Goal: Transaction & Acquisition: Purchase product/service

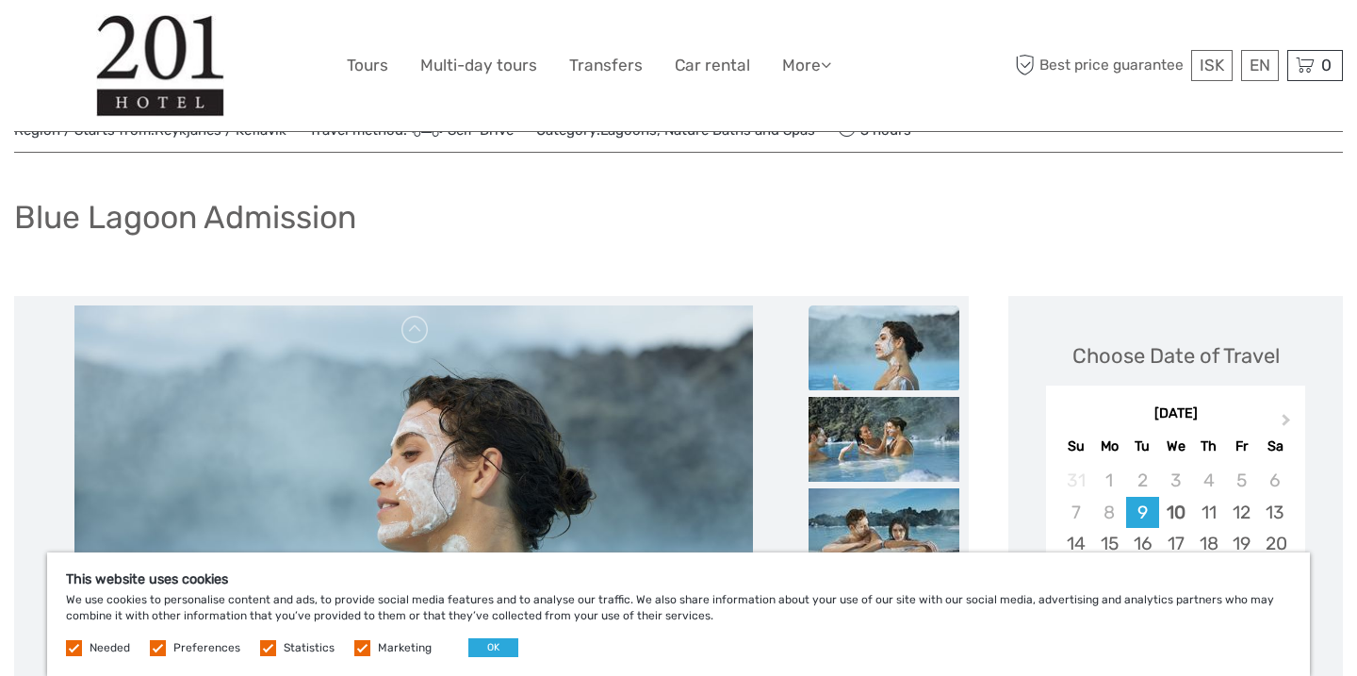
scroll to position [77, 0]
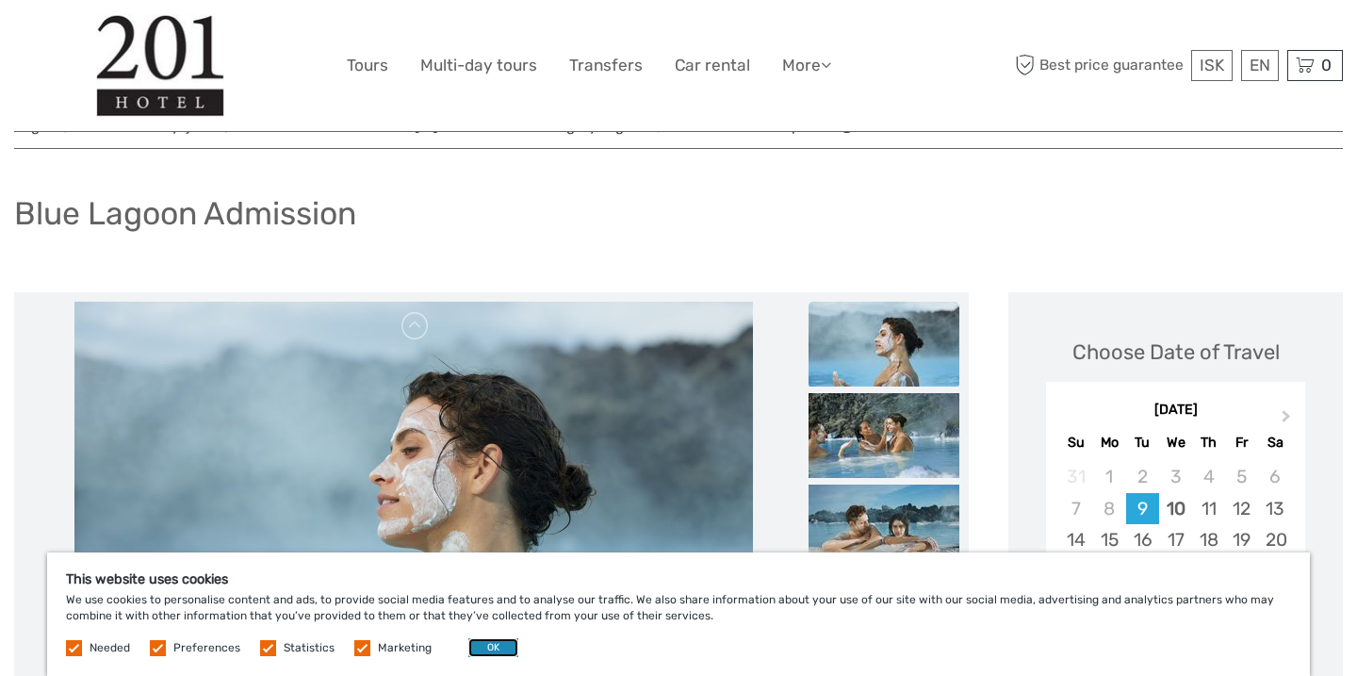
click at [484, 647] on button "OK" at bounding box center [493, 647] width 50 height 19
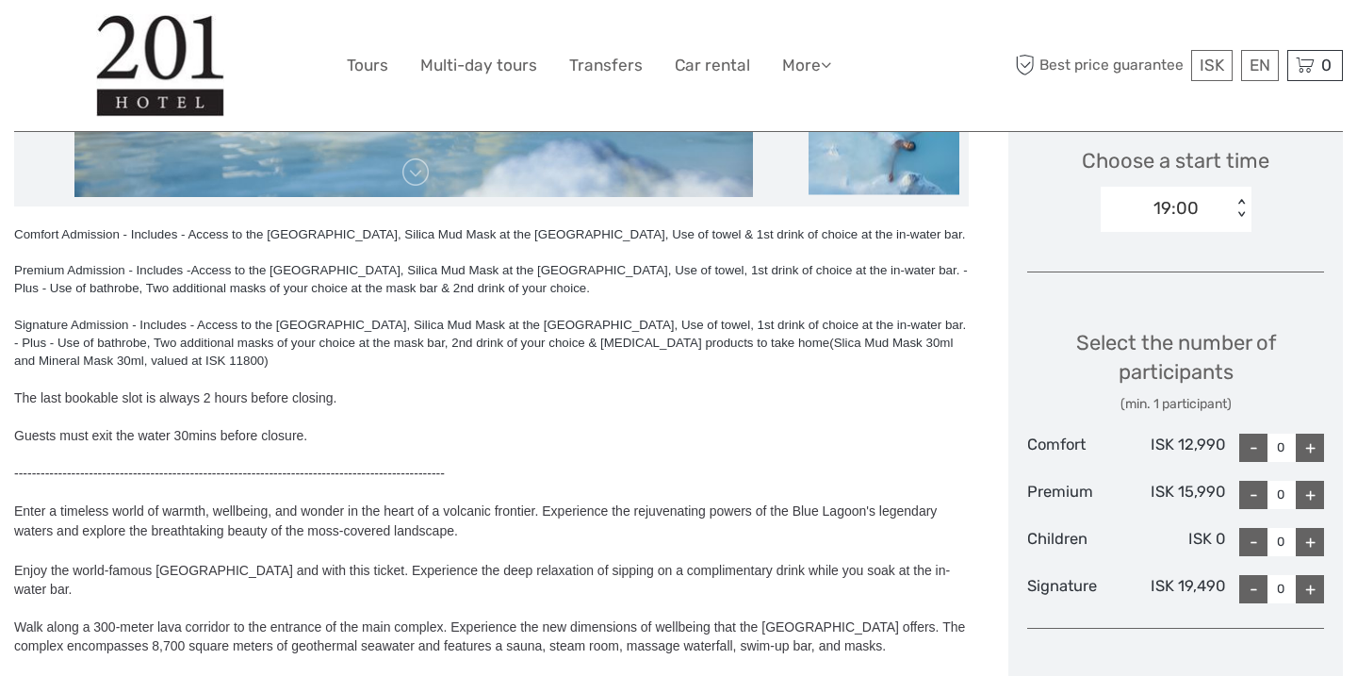
scroll to position [631, 0]
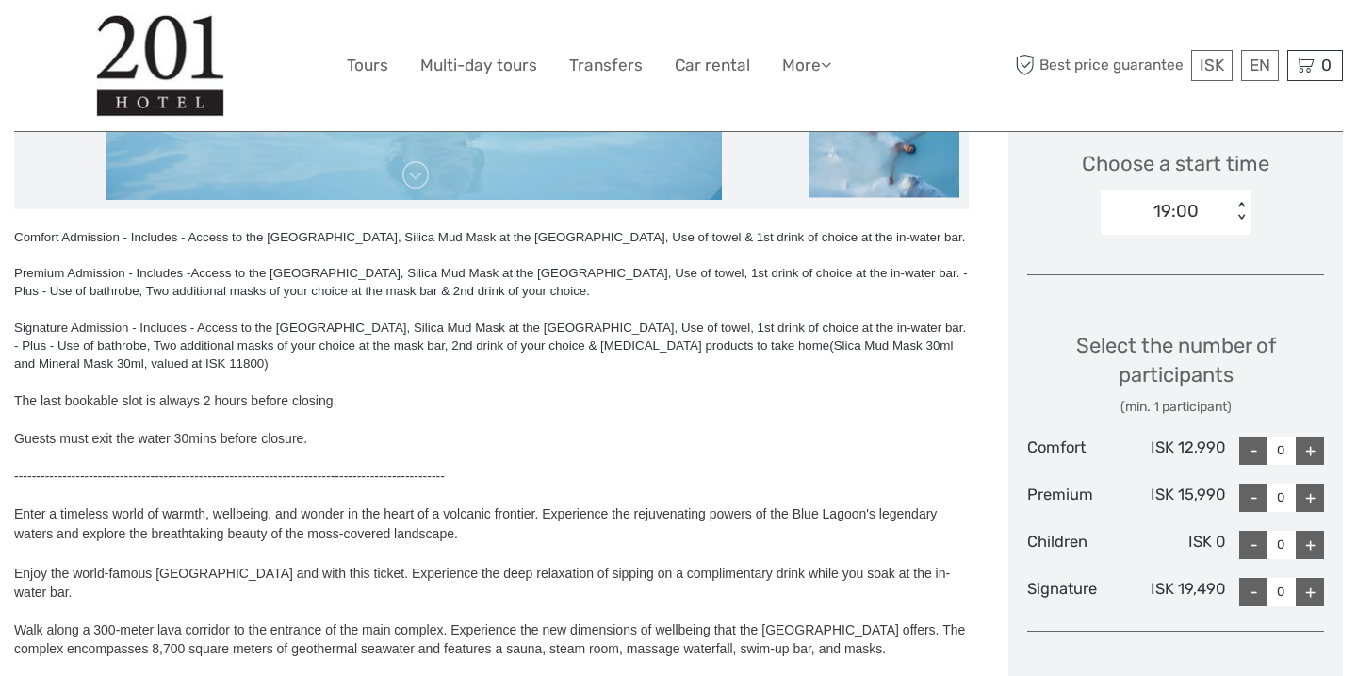
click at [1306, 443] on div "+" at bounding box center [1309, 450] width 28 height 28
type input "1"
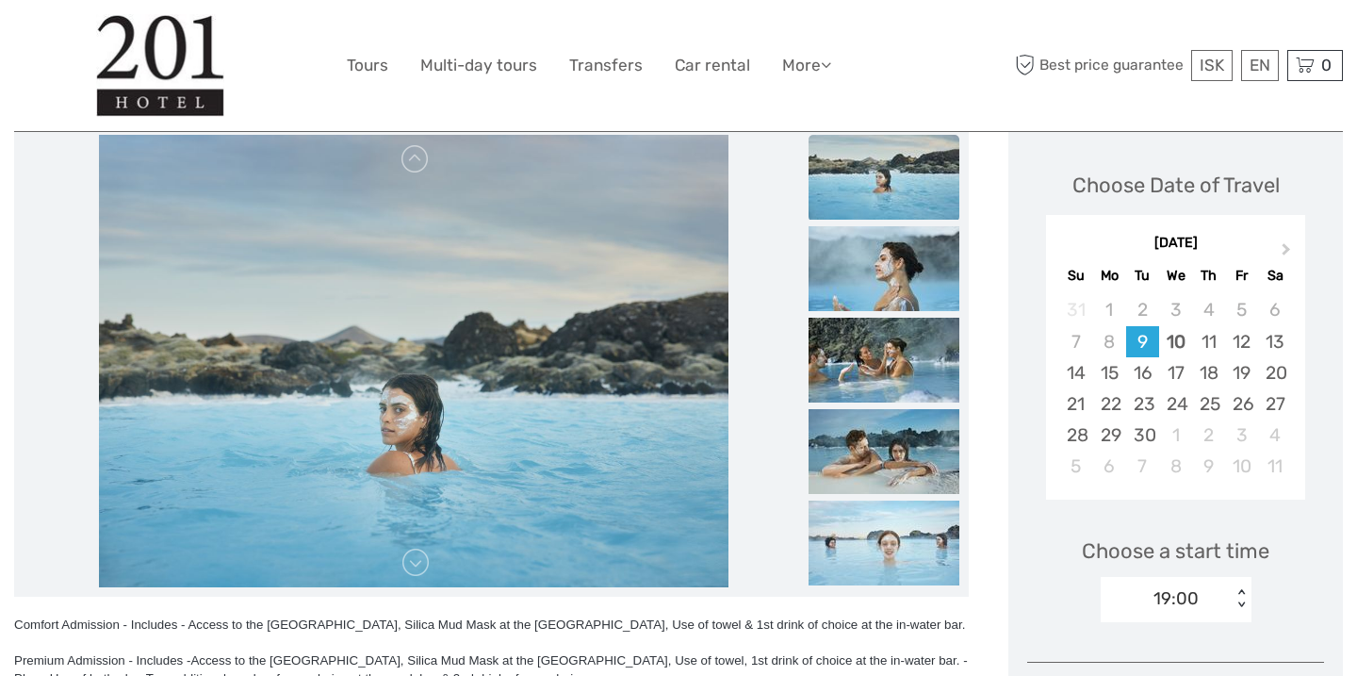
scroll to position [243, 0]
click at [1145, 376] on div "16" at bounding box center [1142, 373] width 33 height 31
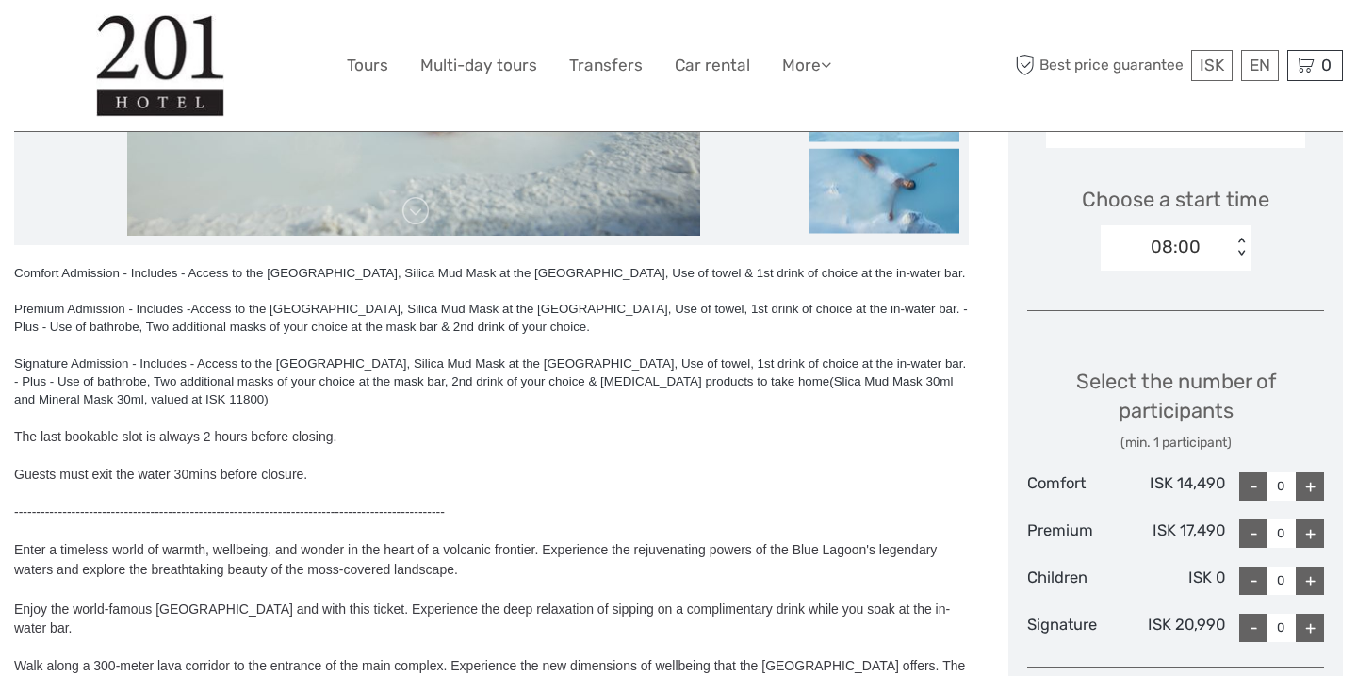
scroll to position [602, 0]
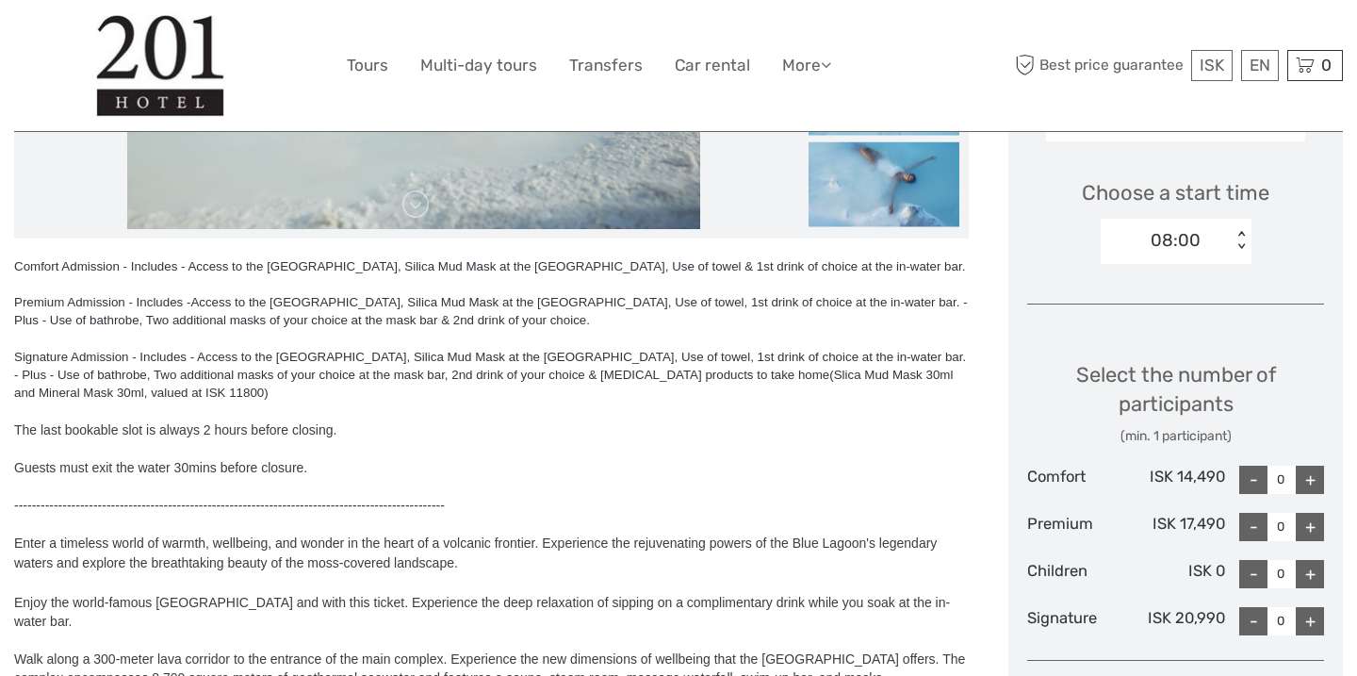
click at [1313, 480] on div "+" at bounding box center [1309, 479] width 28 height 28
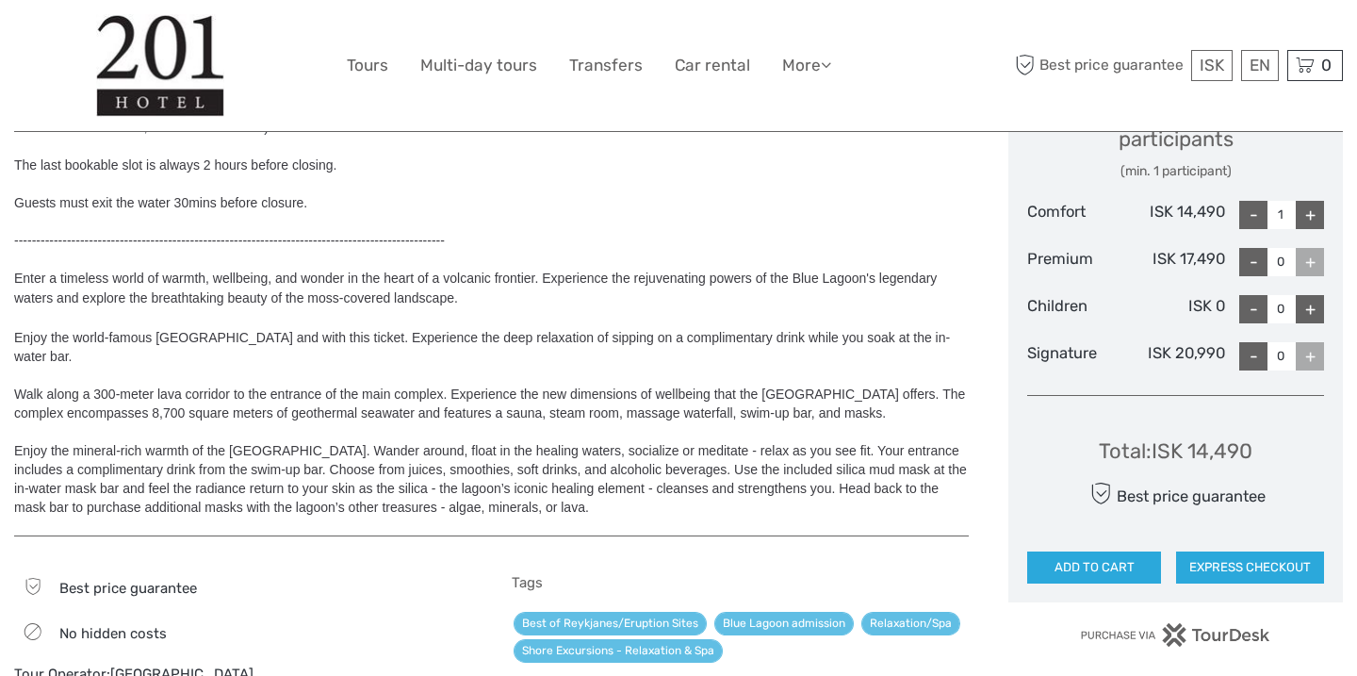
scroll to position [866, 0]
drag, startPoint x: 1190, startPoint y: 451, endPoint x: 1271, endPoint y: 451, distance: 81.0
click at [1271, 451] on div "Total : ISK 14,490 Best price guarantee ADD TO CART EXPRESS CHECKOUT" at bounding box center [1175, 498] width 297 height 172
copy div "14,490"
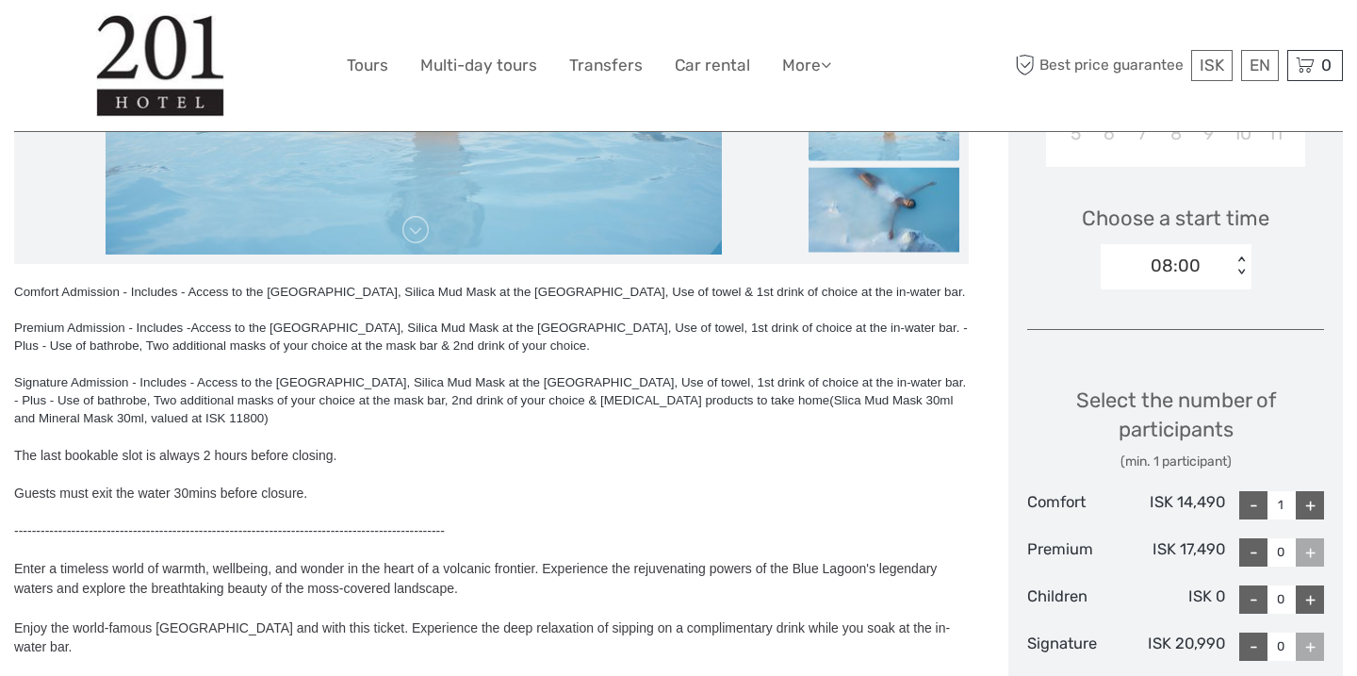
scroll to position [580, 0]
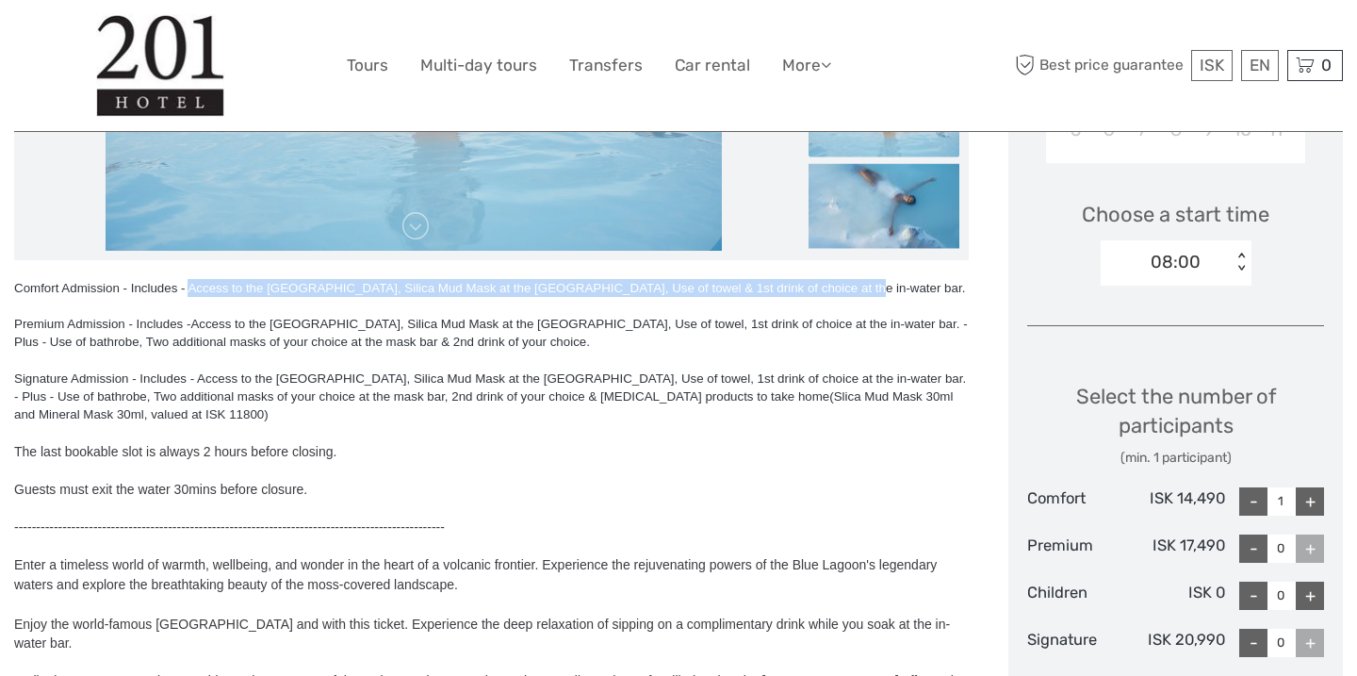
drag, startPoint x: 187, startPoint y: 286, endPoint x: 863, endPoint y: 288, distance: 675.5
click at [863, 288] on div "Comfort Admission - Includes - Access to the Blue Lagoon, Silica Mud Mask at th…" at bounding box center [491, 288] width 954 height 18
copy div "Access to the Blue Lagoon, Silica Mud Mask at the Mask Bar, Use of towel & 1st …"
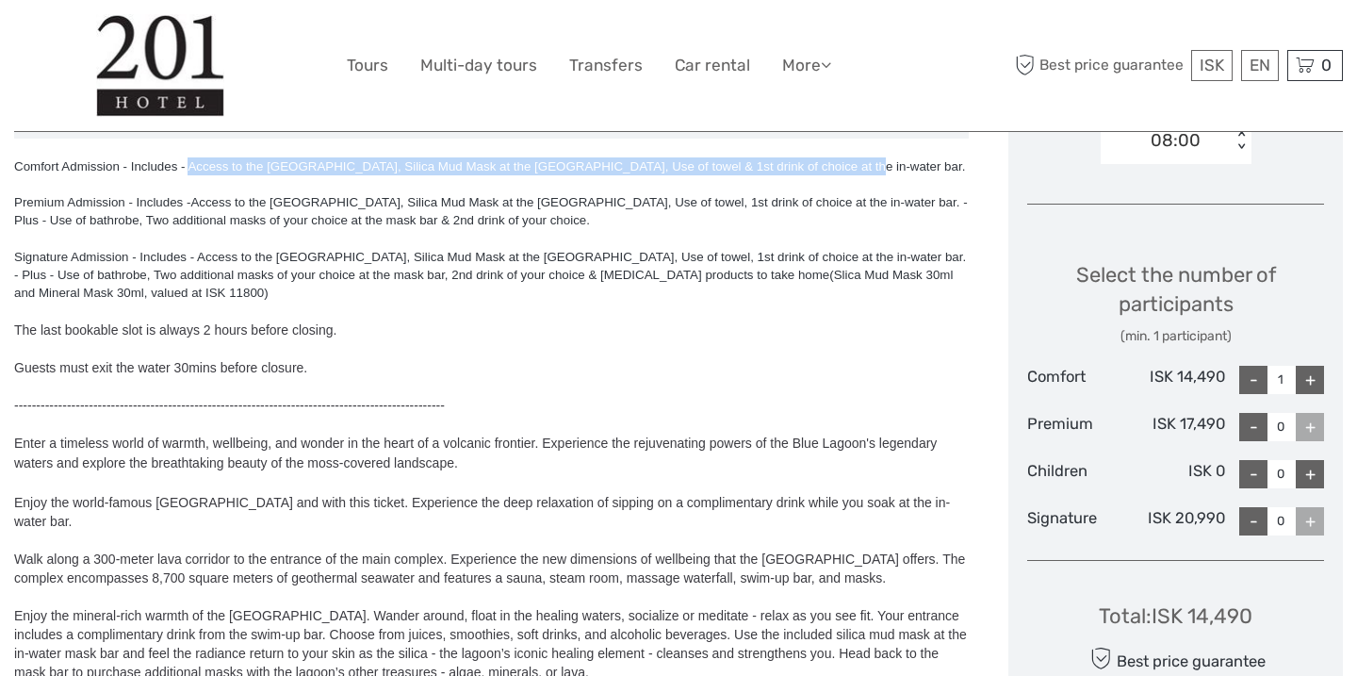
scroll to position [727, 0]
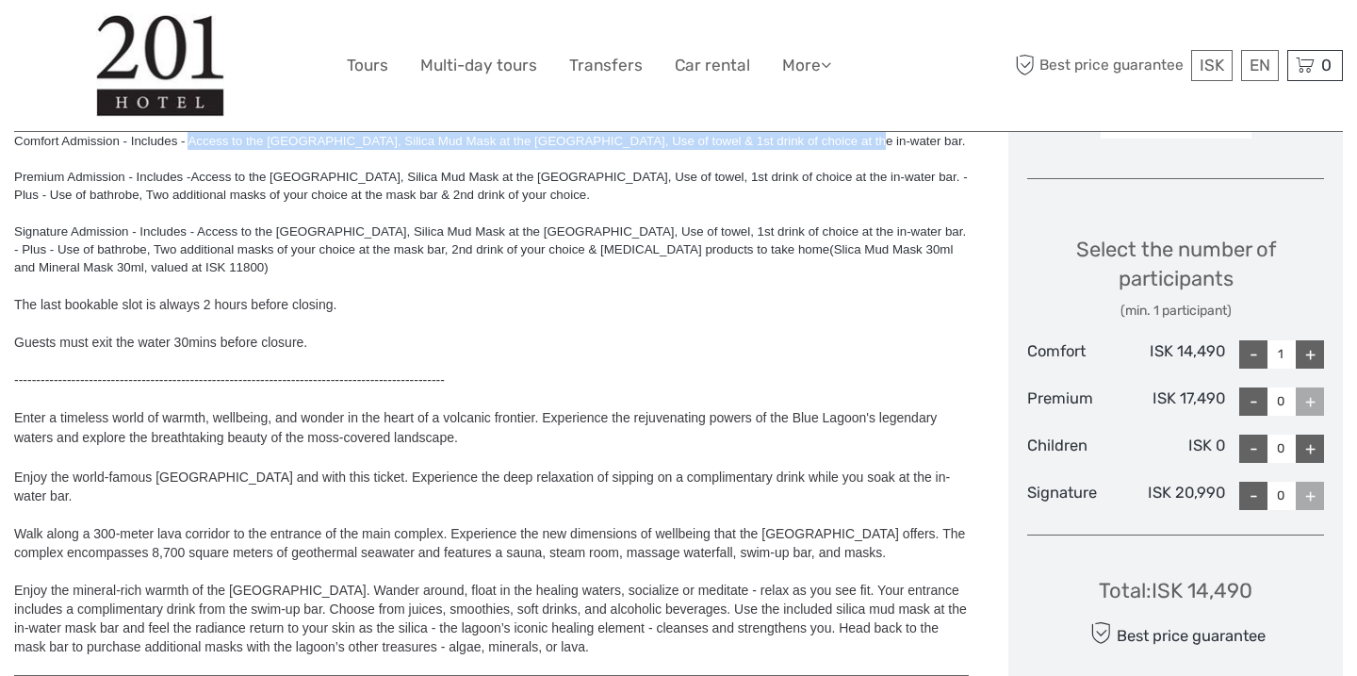
click at [1253, 362] on div "-" at bounding box center [1253, 354] width 28 height 28
type input "0"
click at [1311, 400] on div "+" at bounding box center [1309, 401] width 28 height 28
type input "1"
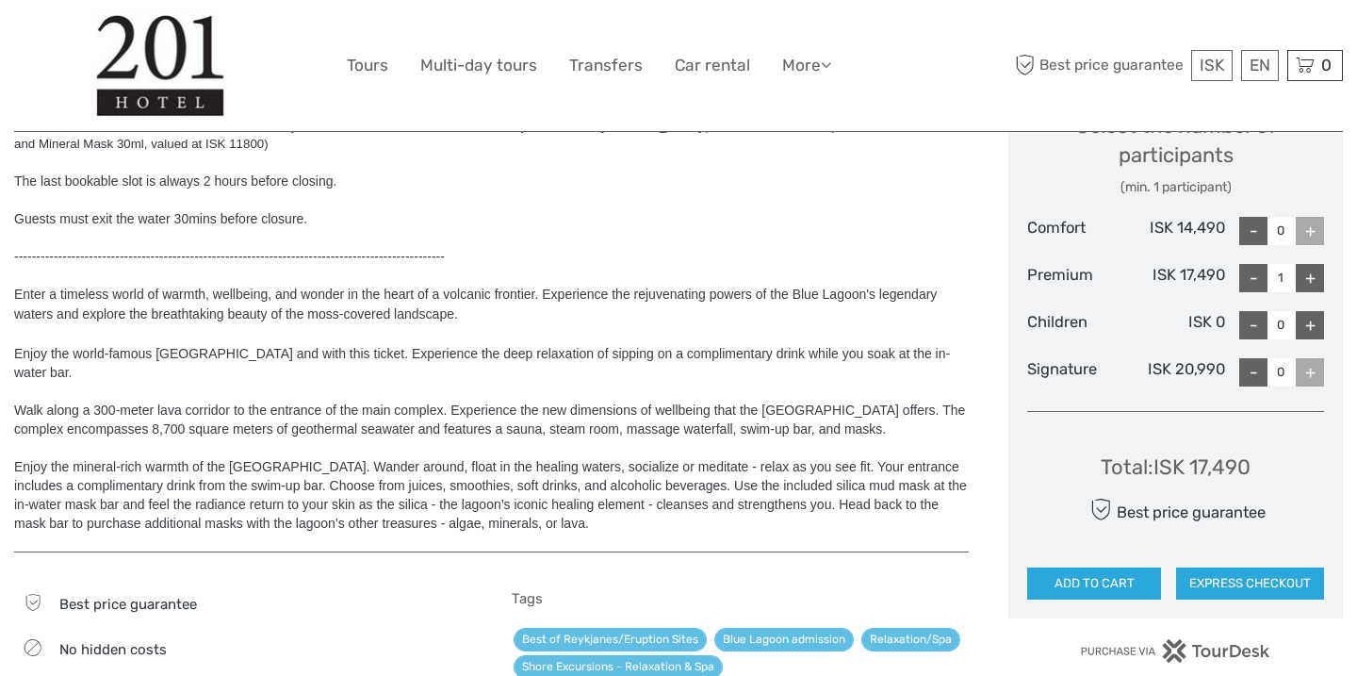
scroll to position [849, 0]
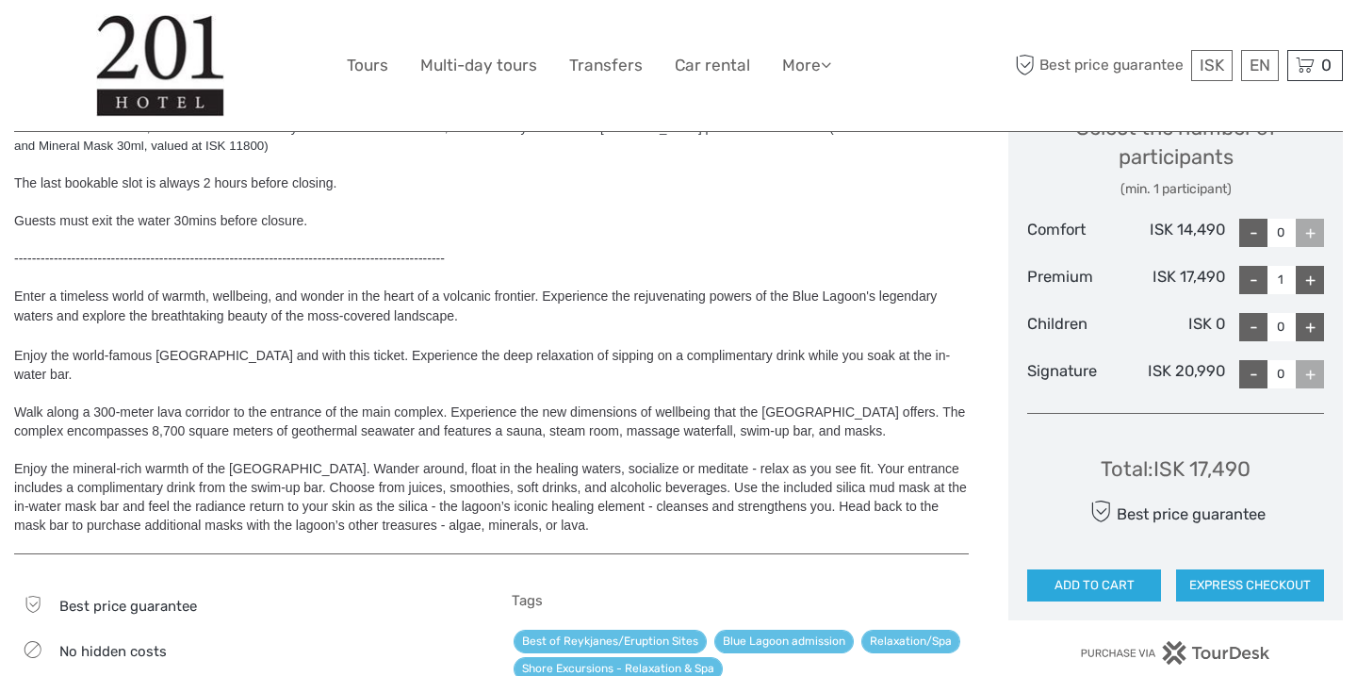
drag, startPoint x: 1190, startPoint y: 468, endPoint x: 1174, endPoint y: 468, distance: 16.0
click at [1190, 468] on div "Total : ISK 17,490" at bounding box center [1175, 468] width 150 height 29
drag, startPoint x: 1155, startPoint y: 468, endPoint x: 1272, endPoint y: 469, distance: 116.8
click at [1272, 469] on div "Total : ISK 17,490 Best price guarantee ADD TO CART EXPRESS CHECKOUT" at bounding box center [1175, 515] width 297 height 172
copy div "ISK 17,490"
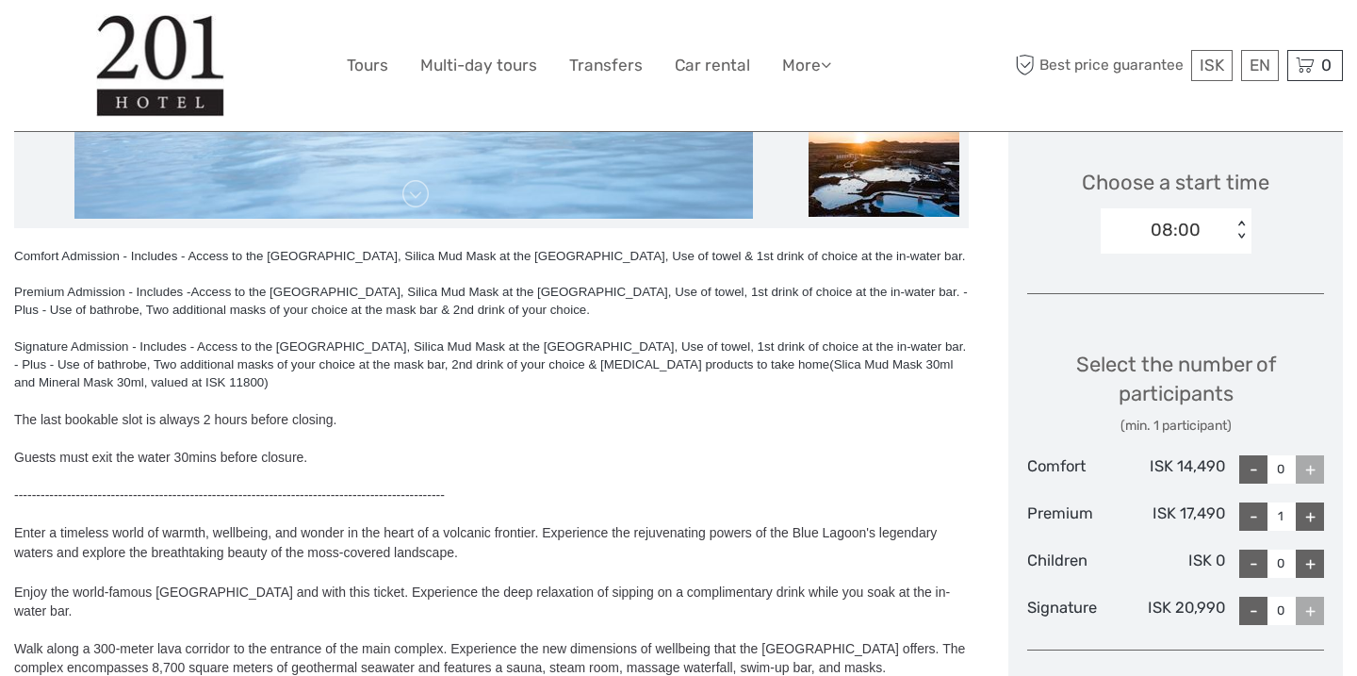
scroll to position [580, 0]
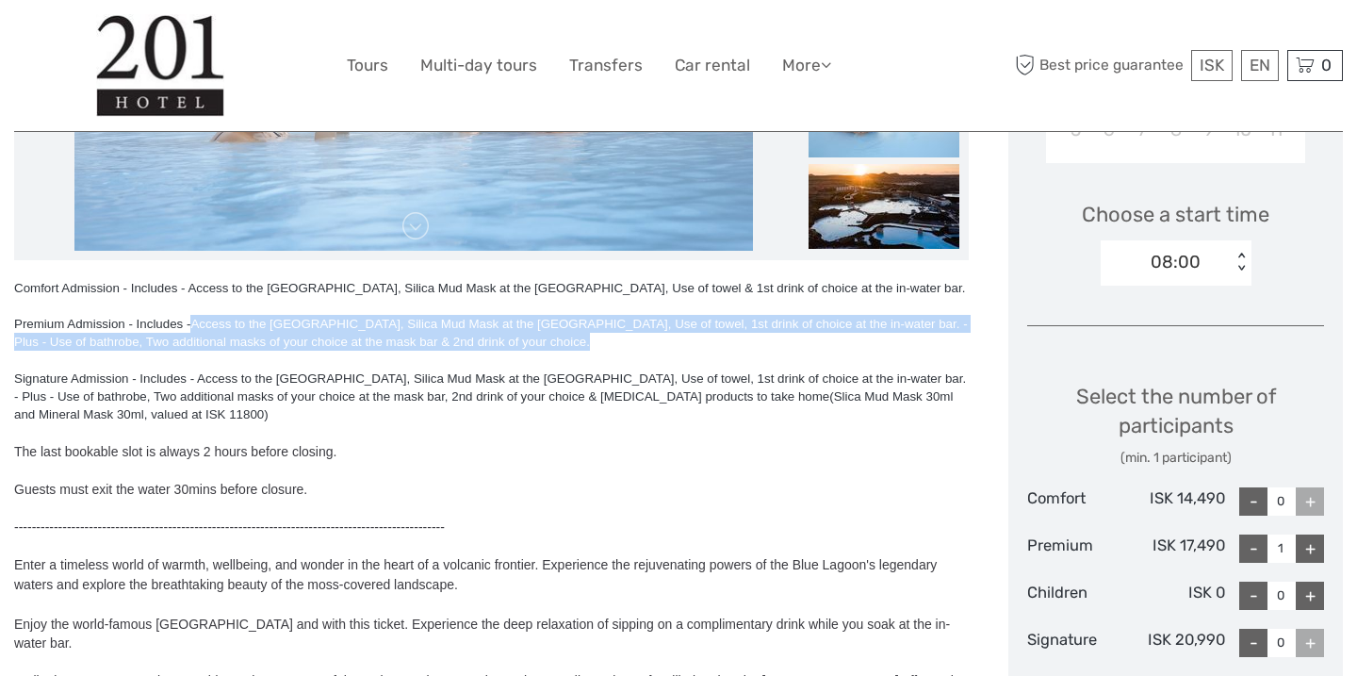
drag, startPoint x: 199, startPoint y: 324, endPoint x: 527, endPoint y: 352, distance: 329.1
click at [528, 353] on div "Comfort Admission - Includes - Access to the Blue Lagoon, Silica Mud Mask at th…" at bounding box center [491, 541] width 954 height 524
copy span "Access to the Blue Lagoon, Silica Mud Mask at the Mask Bar, Use of towel, 1st d…"
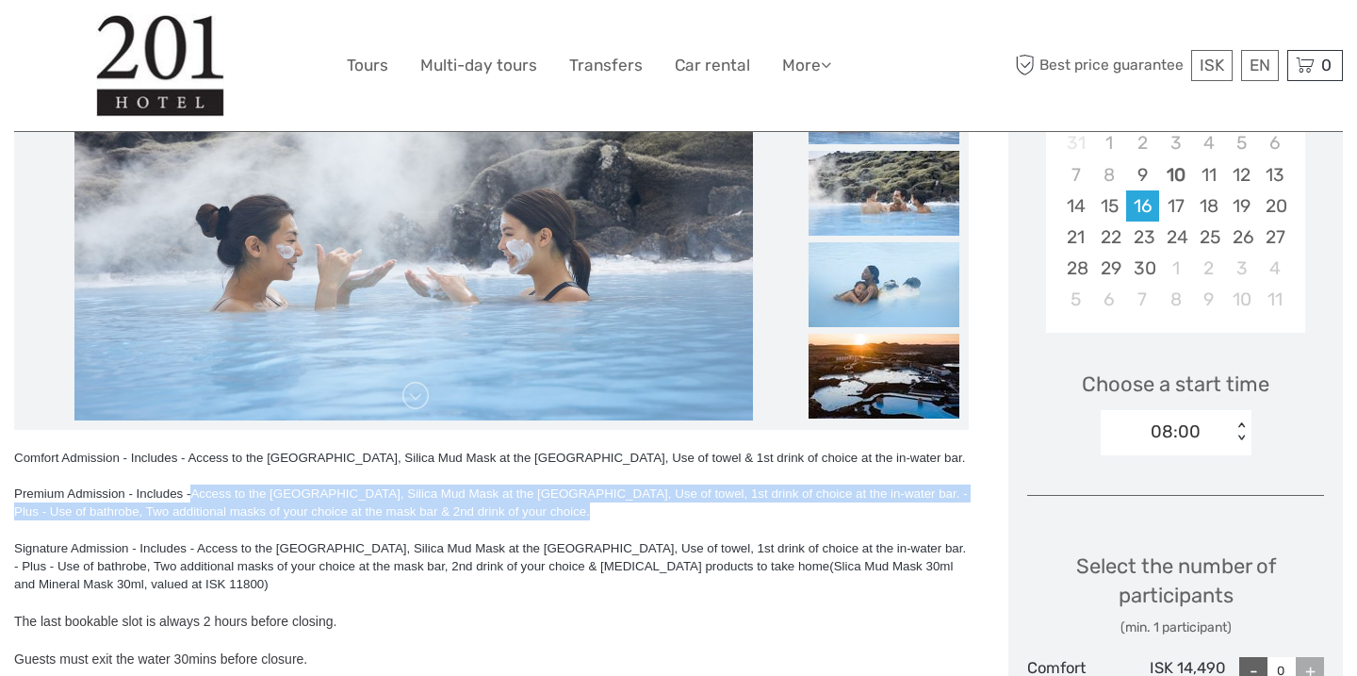
scroll to position [407, 0]
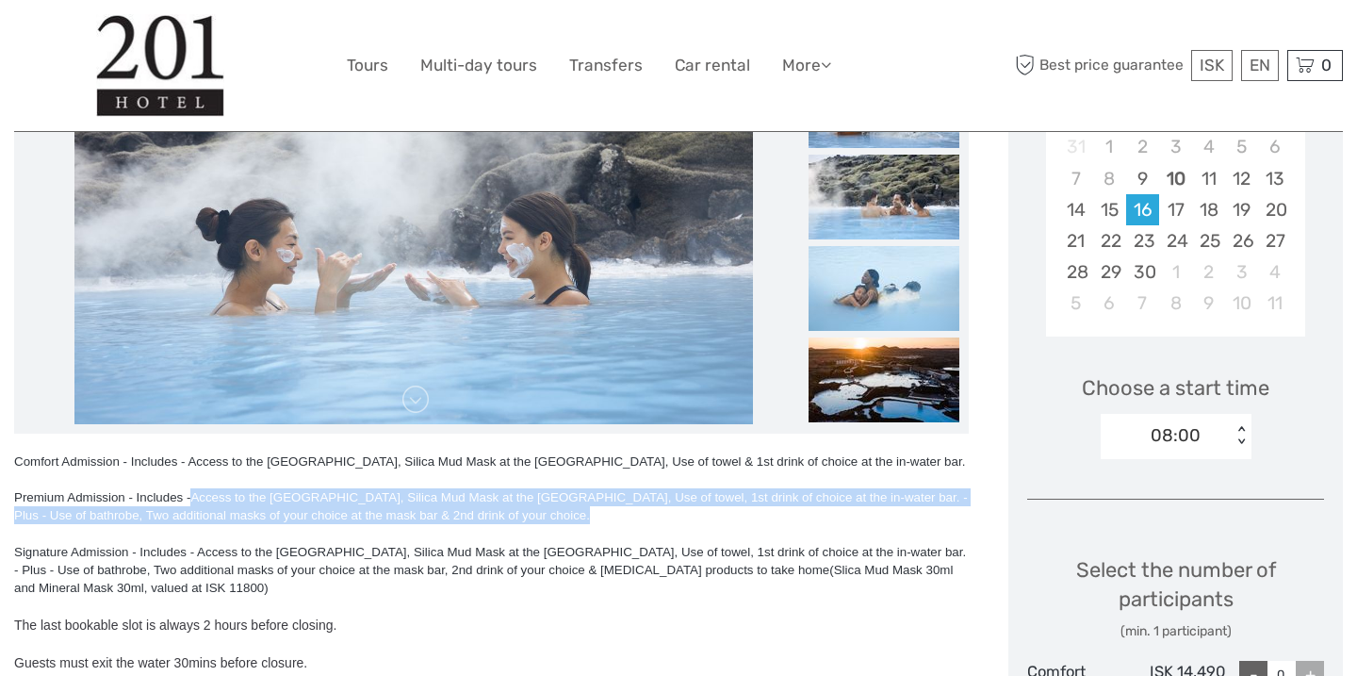
click at [658, 501] on span "Access to the Blue Lagoon, Silica Mud Mask at the Mask Bar, Use of towel, 1st d…" at bounding box center [490, 506] width 953 height 32
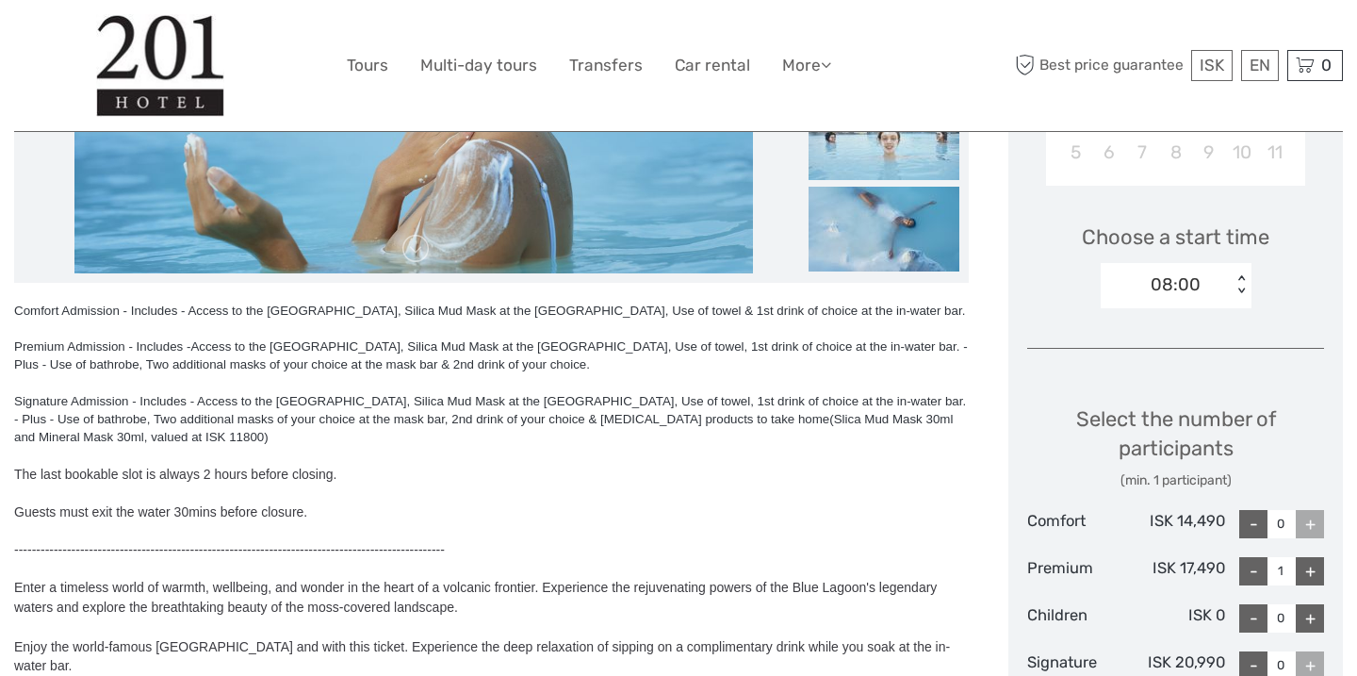
scroll to position [549, 0]
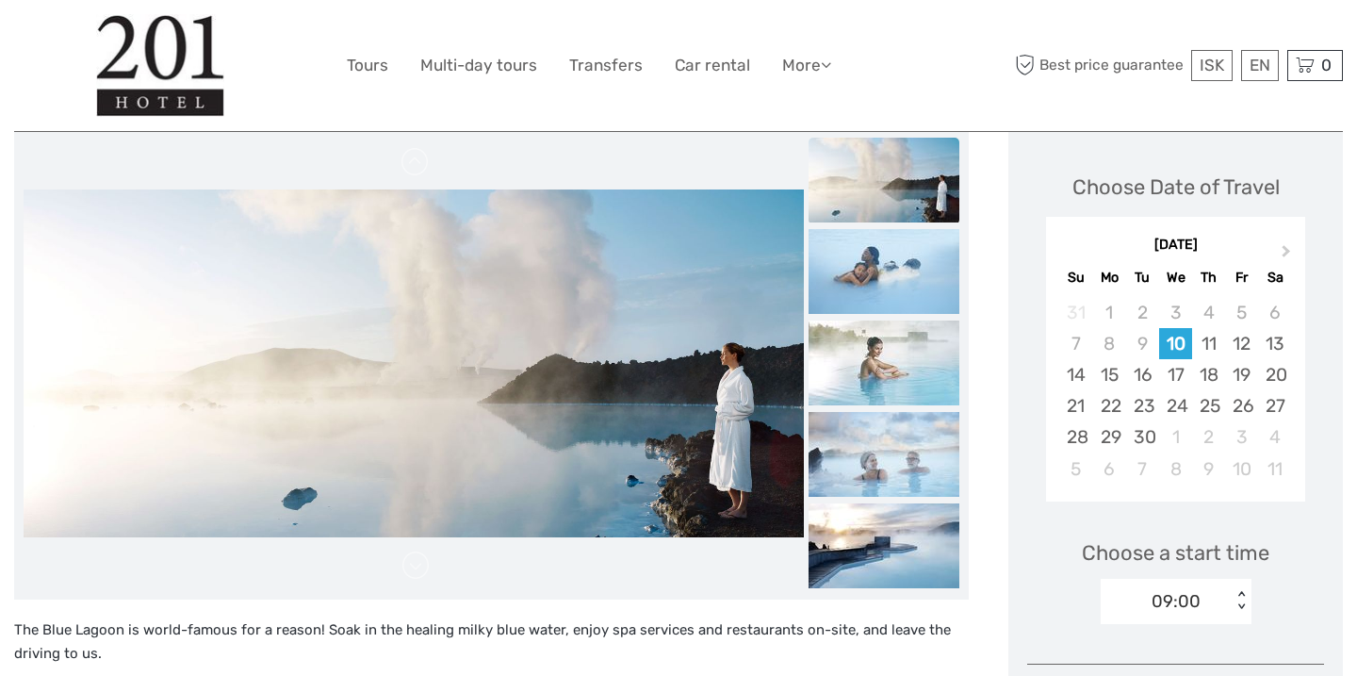
scroll to position [244, 0]
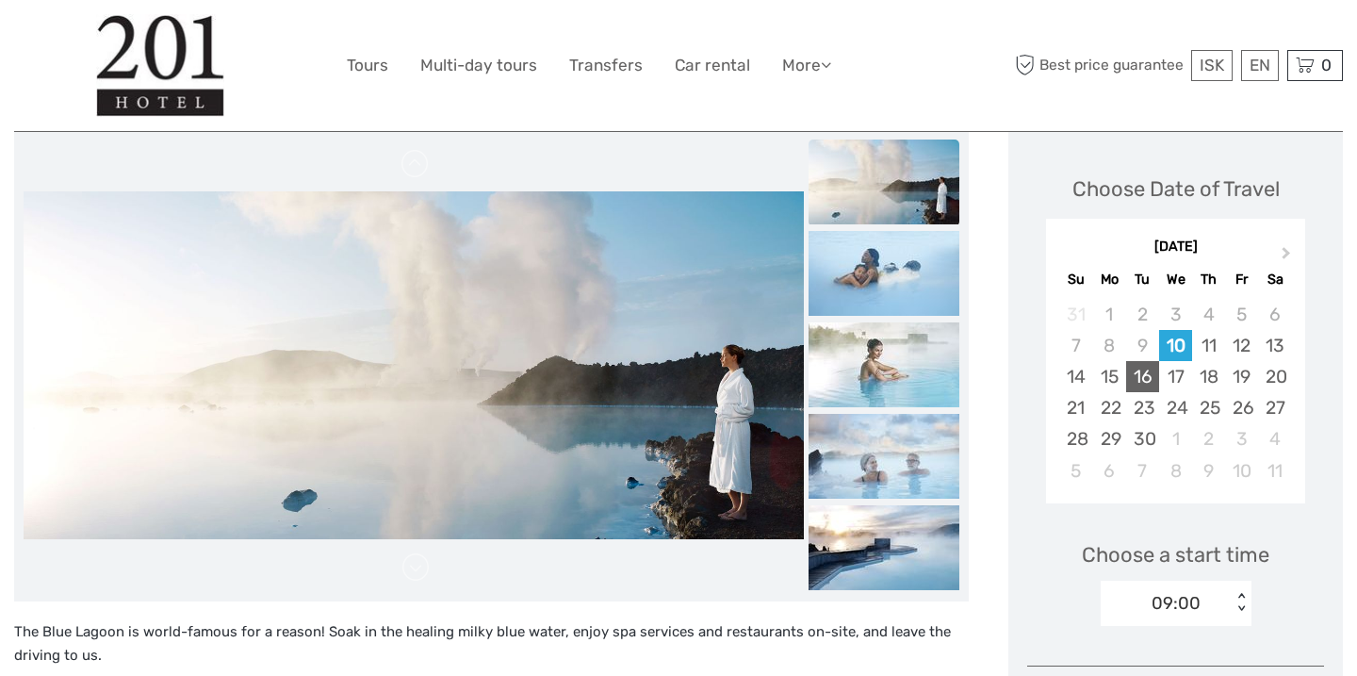
click at [1142, 379] on div "16" at bounding box center [1142, 376] width 33 height 31
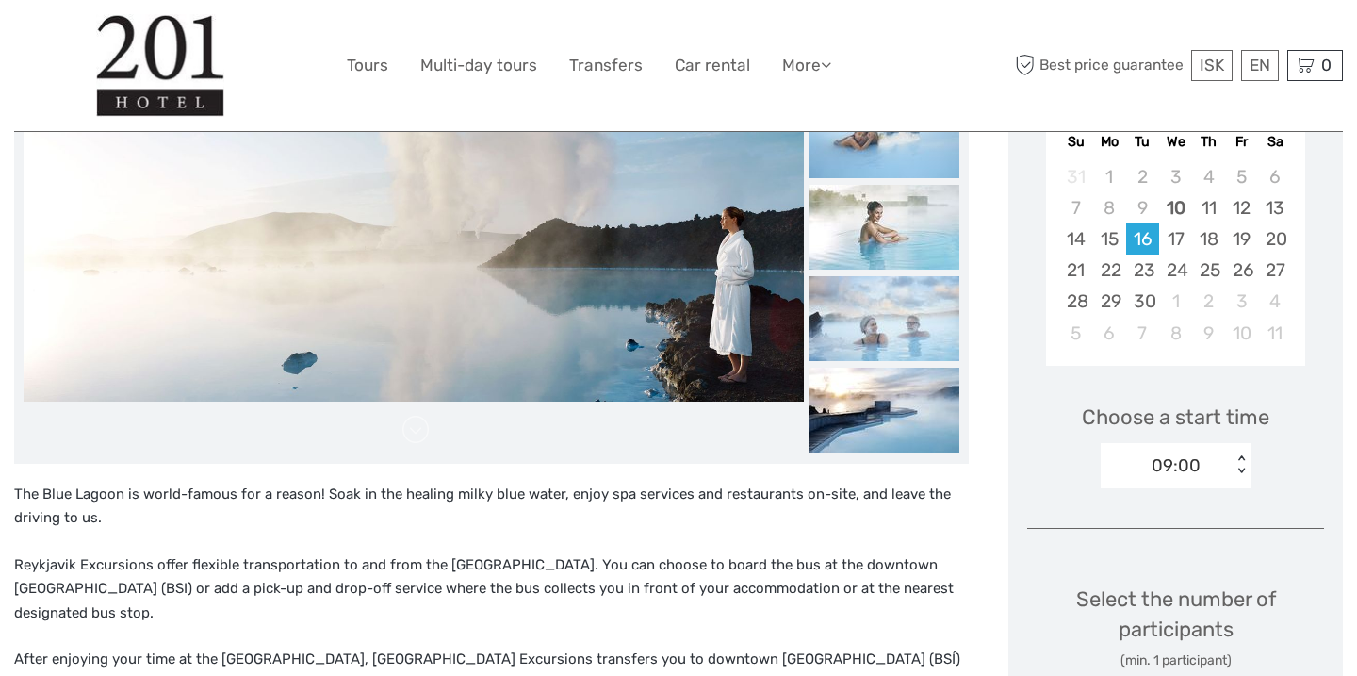
scroll to position [380, 0]
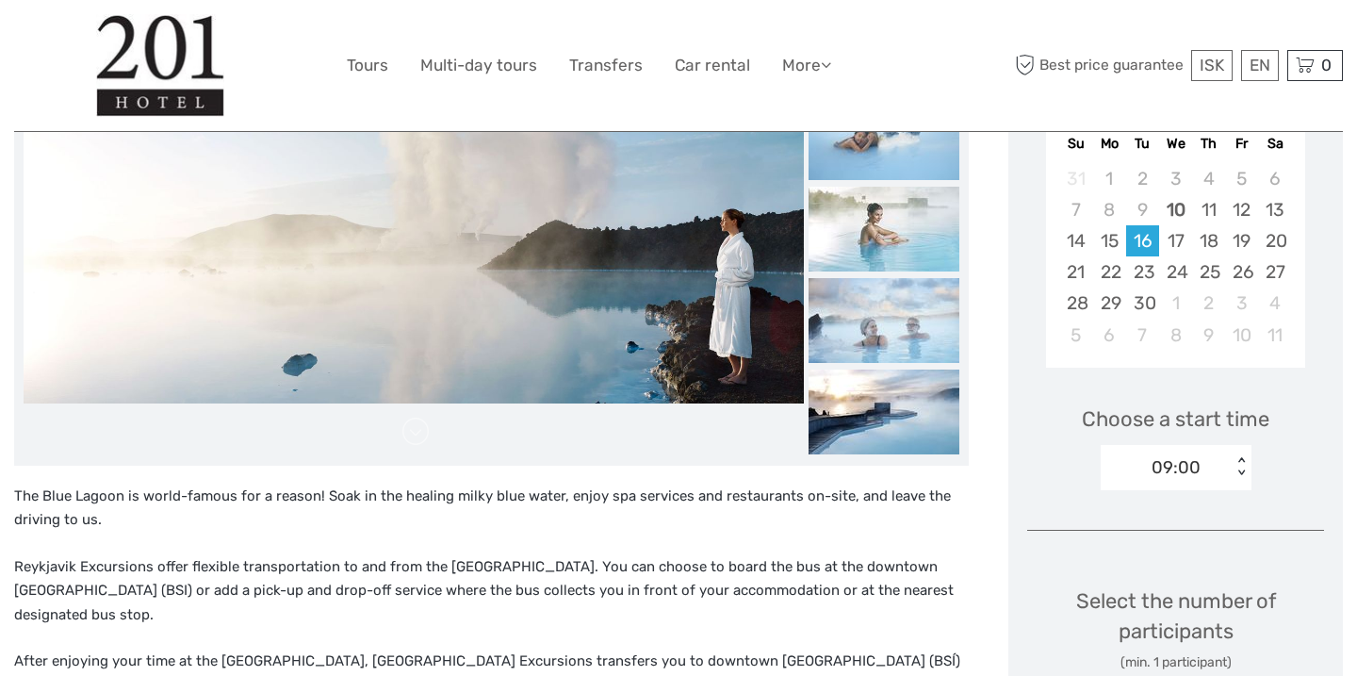
click at [1224, 471] on div "09:00" at bounding box center [1165, 467] width 131 height 28
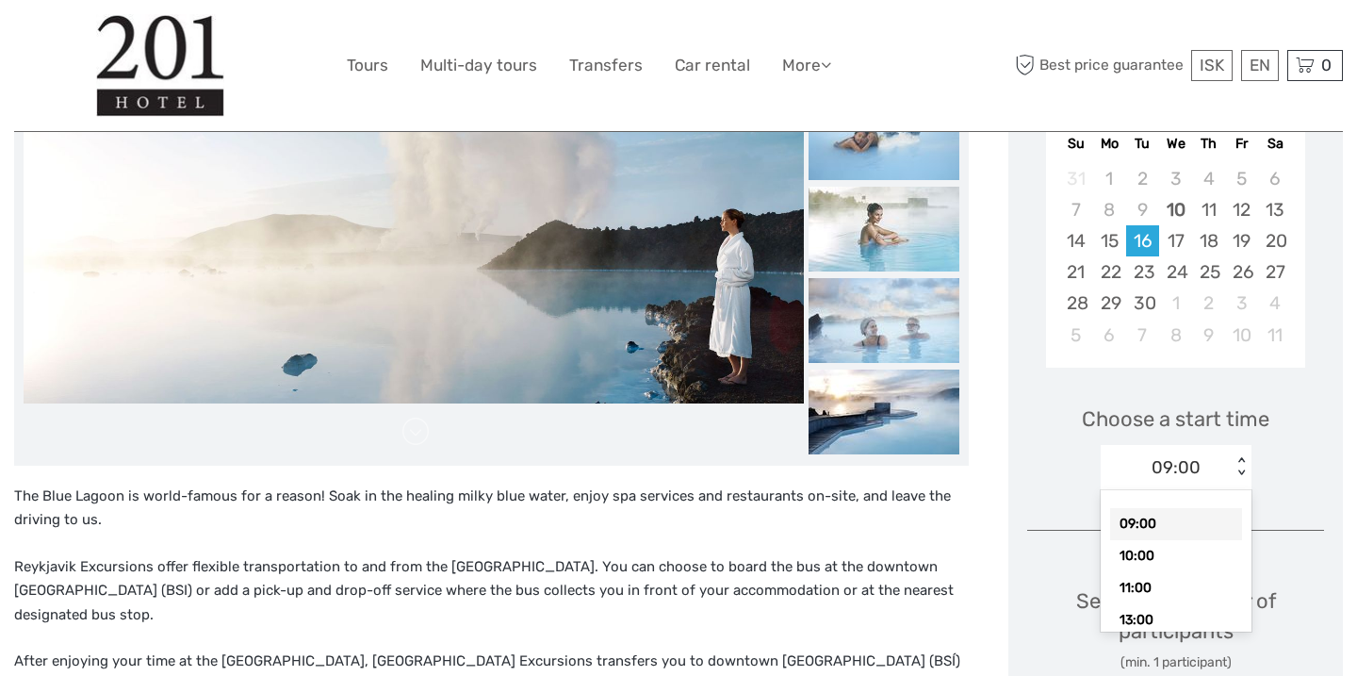
click at [1168, 522] on div "09:00" at bounding box center [1176, 524] width 132 height 32
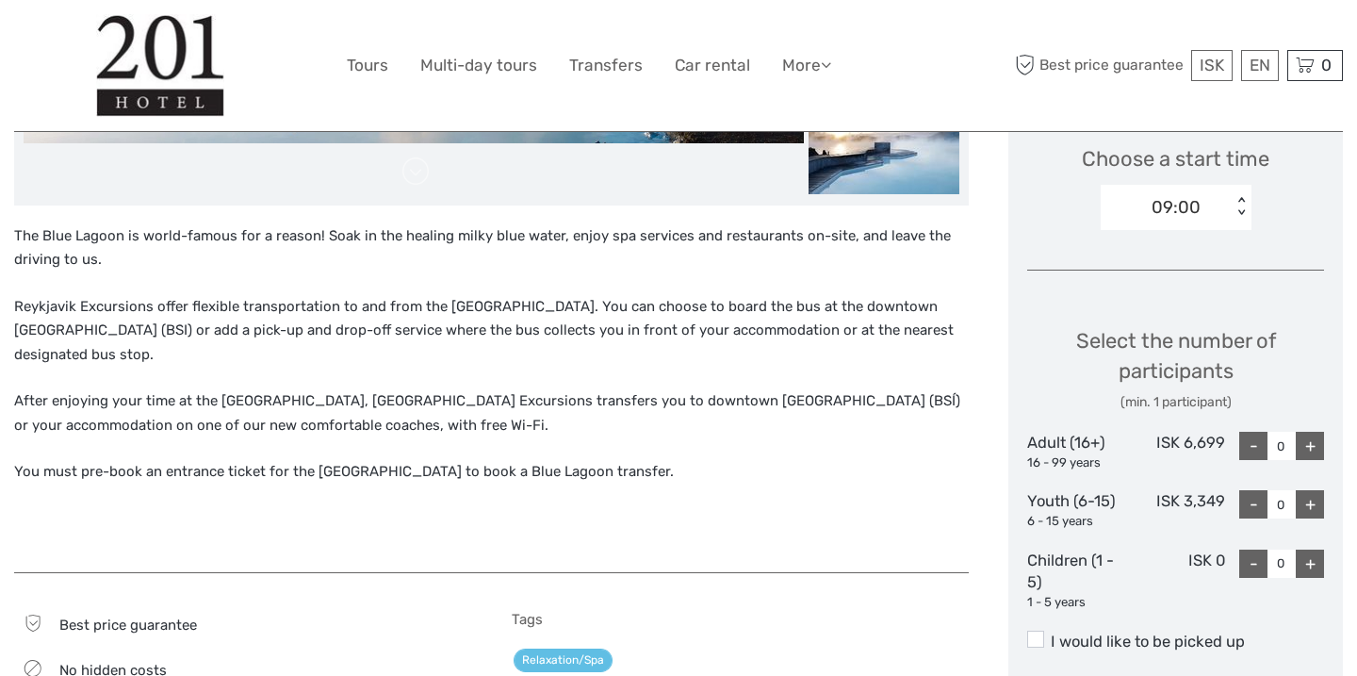
scroll to position [731, 0]
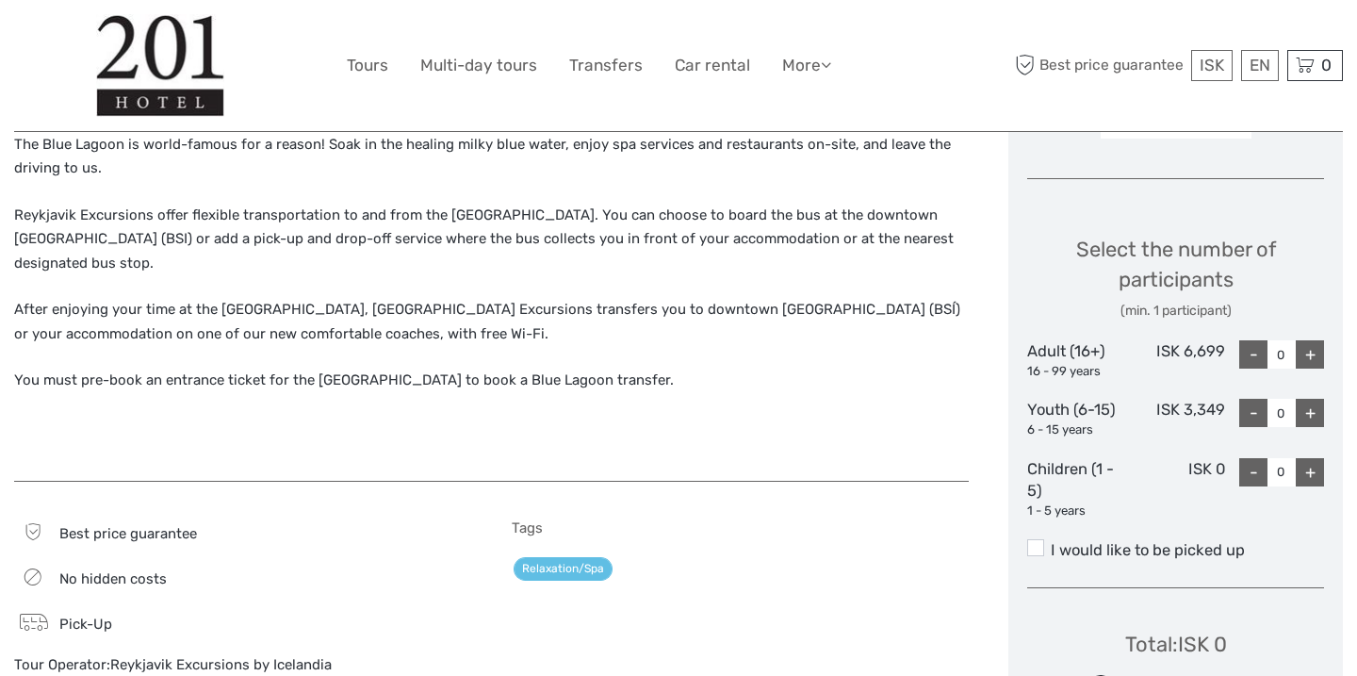
click at [1253, 355] on div "-" at bounding box center [1253, 354] width 28 height 28
click at [1315, 351] on div "+" at bounding box center [1309, 354] width 28 height 28
type input "1"
click at [1034, 541] on span at bounding box center [1035, 547] width 17 height 17
click at [1050, 543] on input "I would like to be picked up" at bounding box center [1050, 543] width 0 height 0
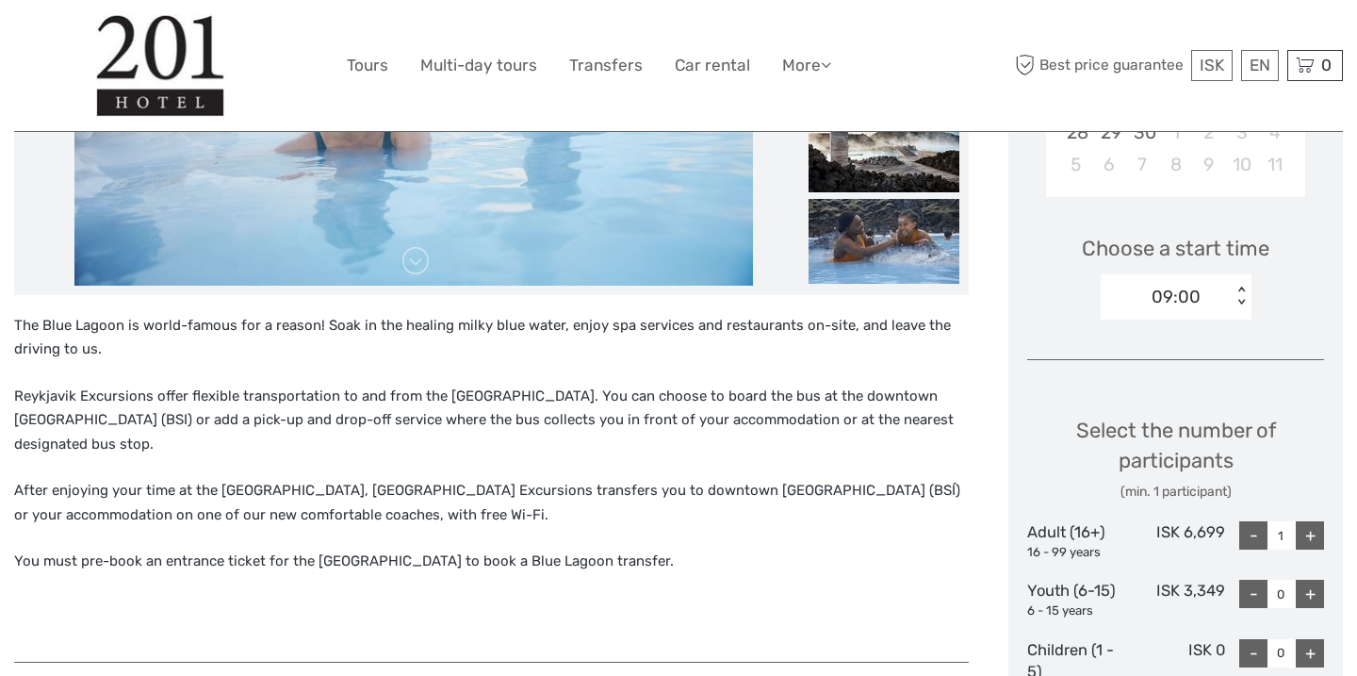
scroll to position [563, 0]
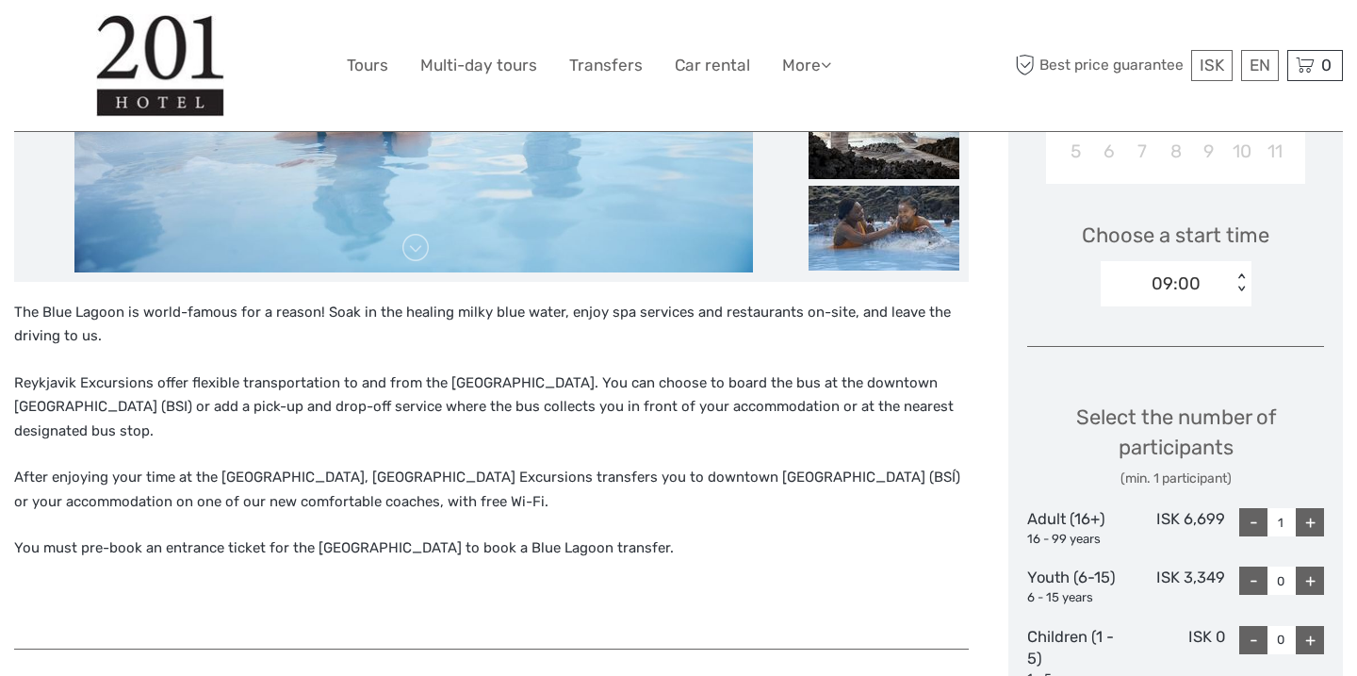
click at [706, 260] on img at bounding box center [413, 46] width 678 height 452
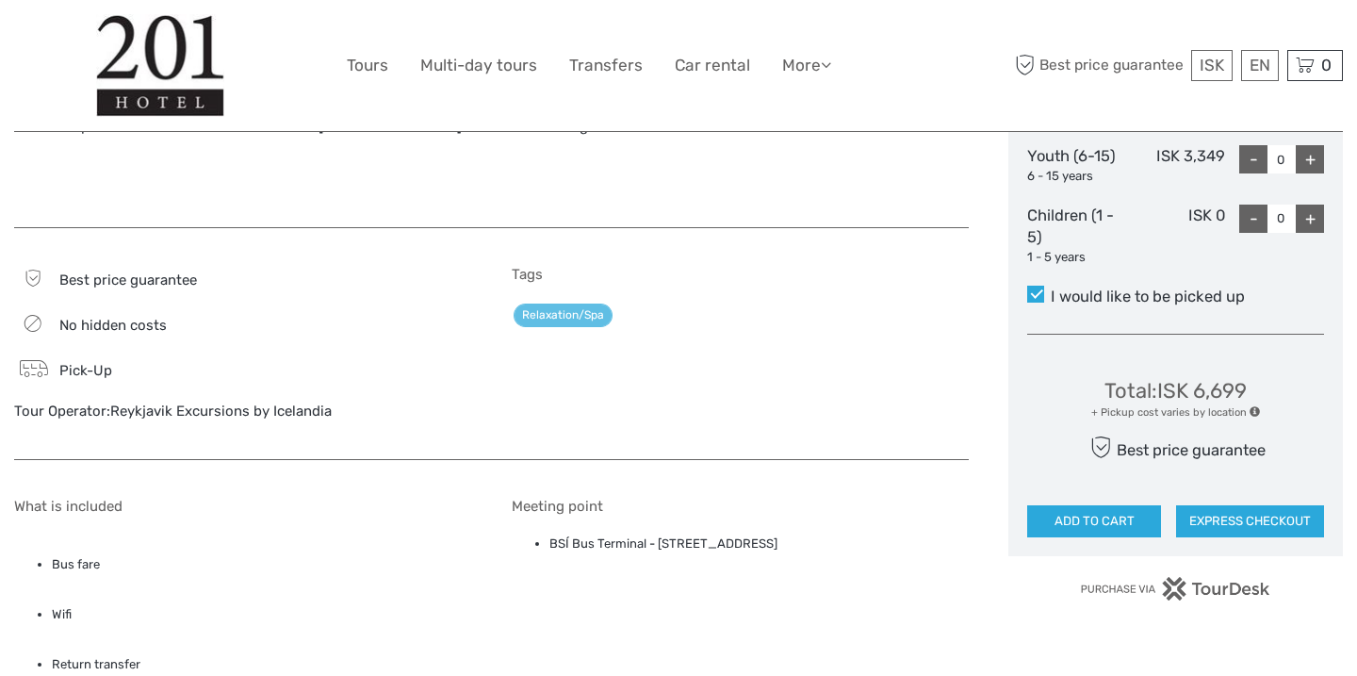
scroll to position [991, 0]
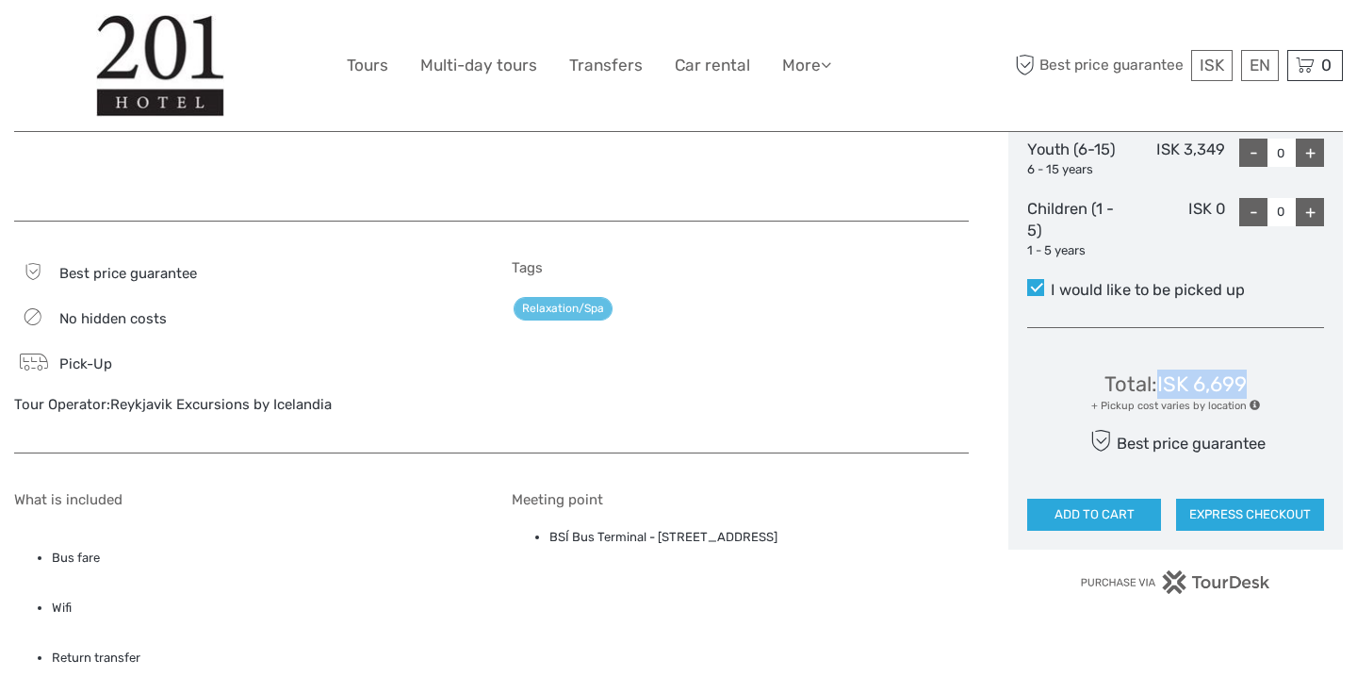
drag, startPoint x: 1156, startPoint y: 383, endPoint x: 1272, endPoint y: 372, distance: 116.3
click at [1272, 372] on div "Total : ISK 6,699 + Pickup cost varies by location Best price guarantee ADD TO …" at bounding box center [1175, 436] width 297 height 187
copy div "ISK 6,699"
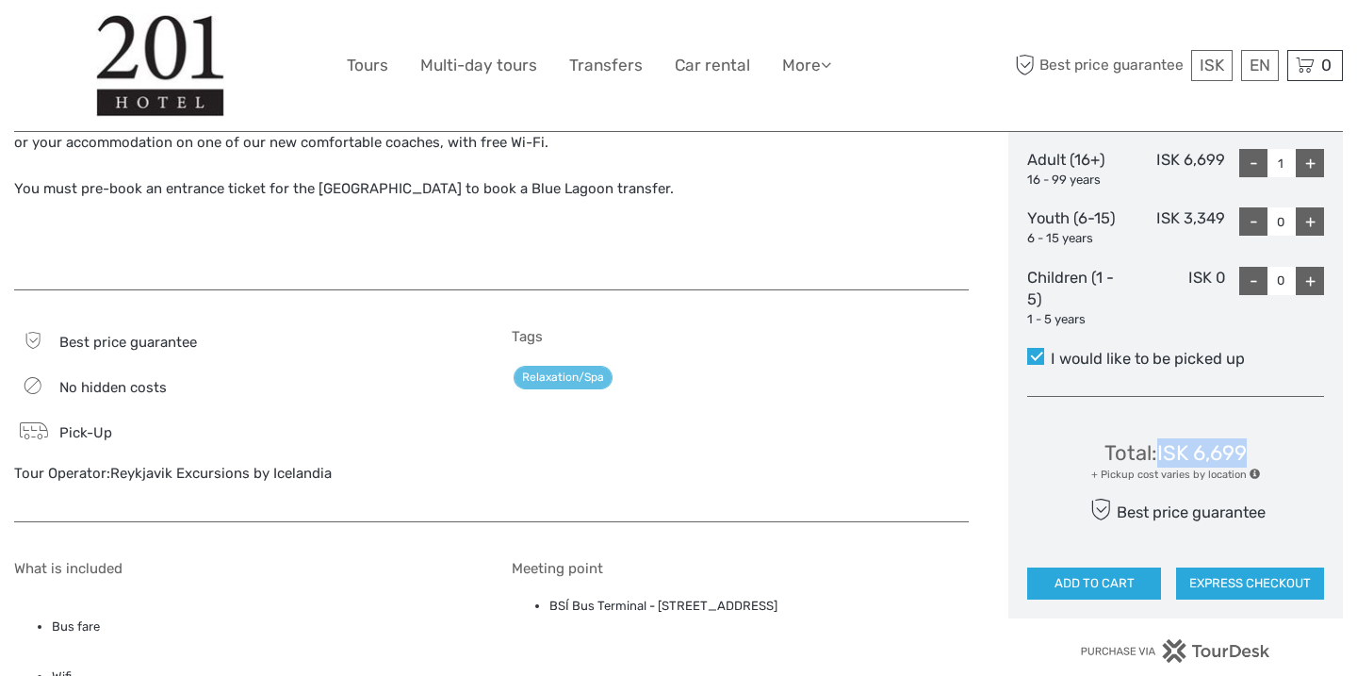
scroll to position [914, 0]
